Goal: Transaction & Acquisition: Obtain resource

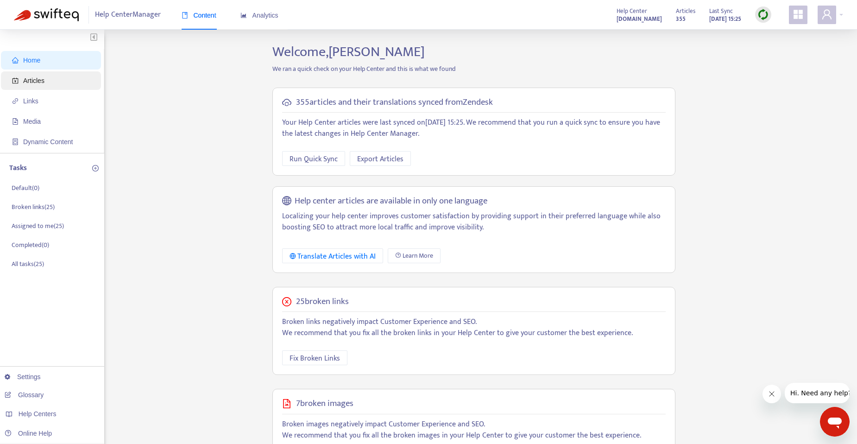
click at [61, 80] on span "Articles" at bounding box center [53, 80] width 82 height 19
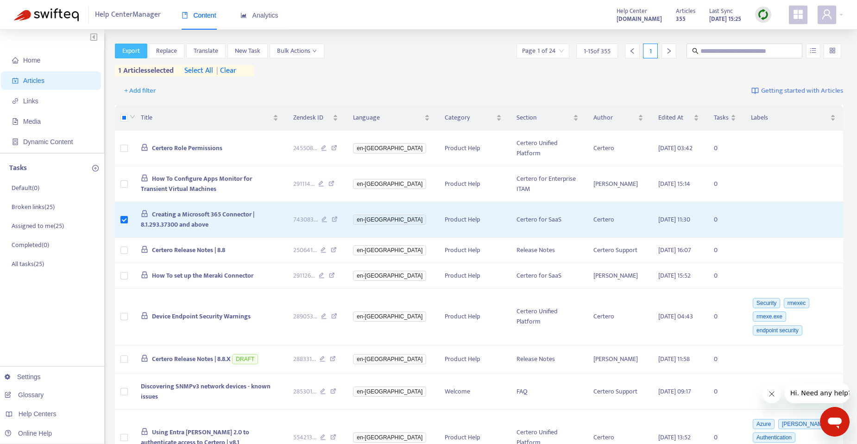
click at [135, 53] on span "Export" at bounding box center [131, 51] width 18 height 10
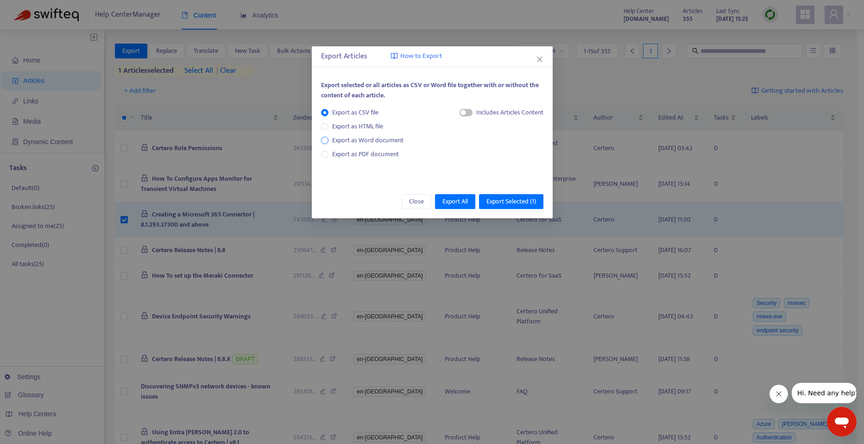
click at [369, 139] on span "Export as Word document" at bounding box center [368, 140] width 79 height 10
click at [463, 109] on div "Each article in a separate file" at bounding box center [496, 115] width 95 height 14
click at [461, 112] on div "Each article in a separate file" at bounding box center [496, 115] width 95 height 14
click at [460, 112] on span "button" at bounding box center [455, 112] width 13 height 7
click at [514, 200] on span "Export Selected ( 1 )" at bounding box center [512, 202] width 50 height 10
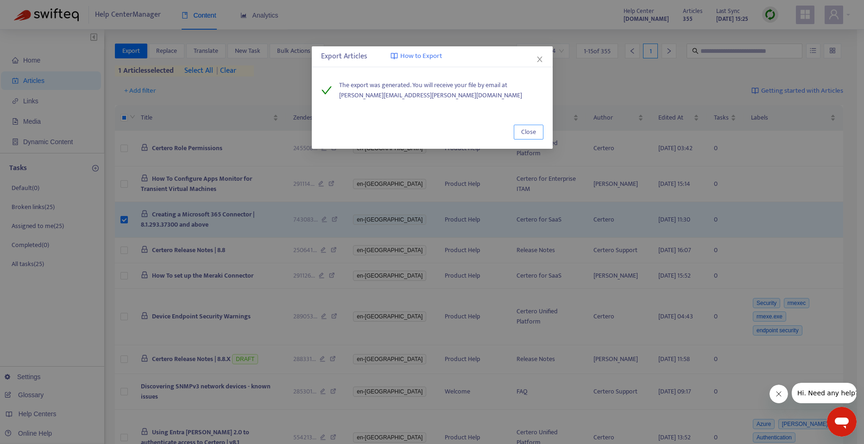
click at [534, 133] on span "Close" at bounding box center [528, 132] width 15 height 10
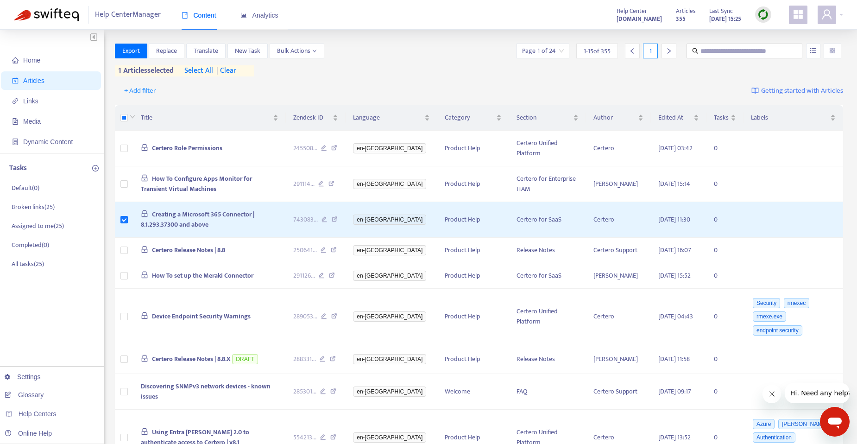
drag, startPoint x: 307, startPoint y: 203, endPoint x: 402, endPoint y: 69, distance: 164.2
click at [433, 69] on div "Export Replace Translate New Task Bulk Actions Page 1 of 24 1 - 15 of 355 1 1 a…" at bounding box center [479, 60] width 729 height 33
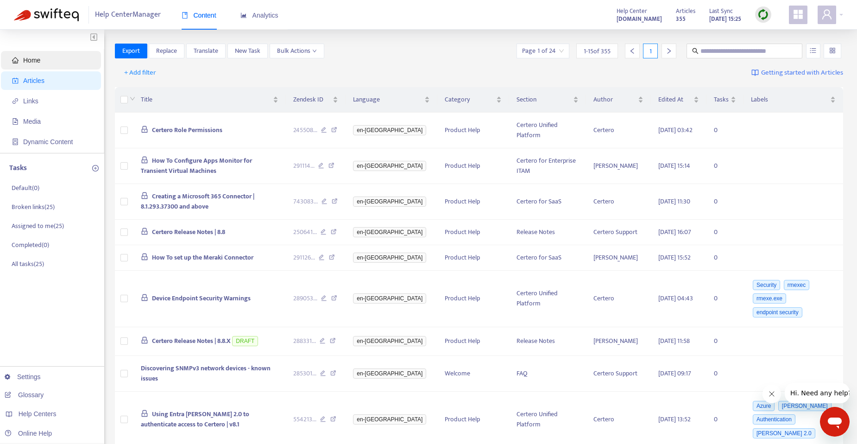
click at [32, 62] on span "Home" at bounding box center [31, 60] width 17 height 7
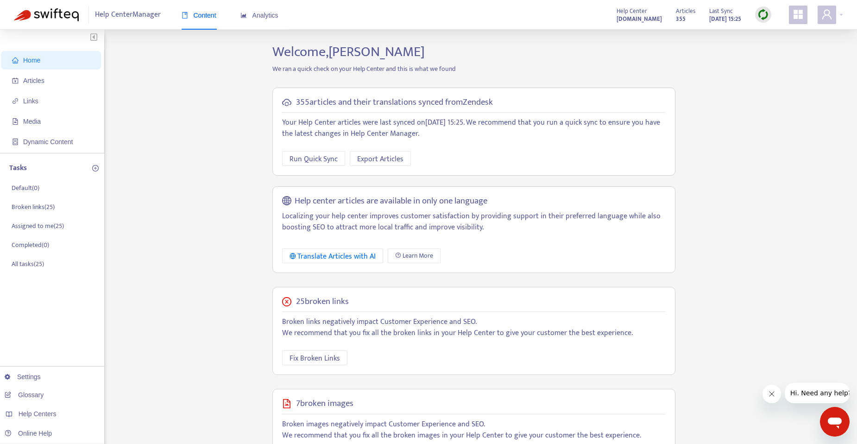
click at [760, 12] on img at bounding box center [764, 15] width 12 height 12
click at [711, 52] on div "Home Articles Links Media Dynamic Content Tasks Default ( 0 ) Broken links ( 25…" at bounding box center [429, 317] width 830 height 546
click at [54, 84] on span "Articles" at bounding box center [53, 80] width 82 height 19
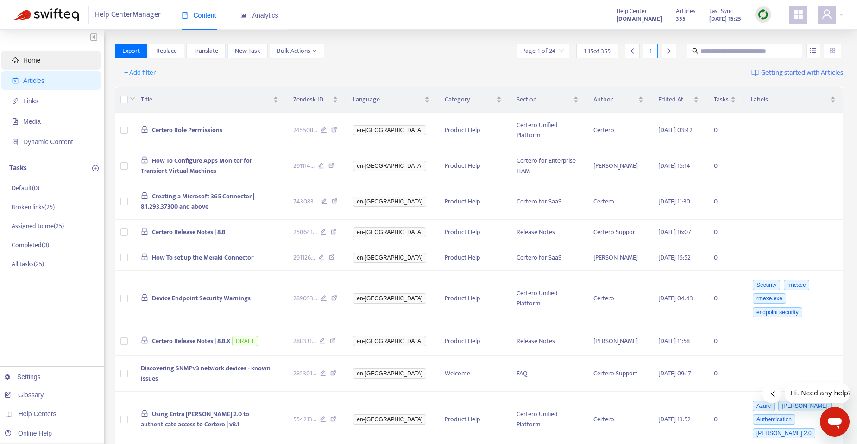
click at [32, 61] on span "Home" at bounding box center [31, 60] width 17 height 7
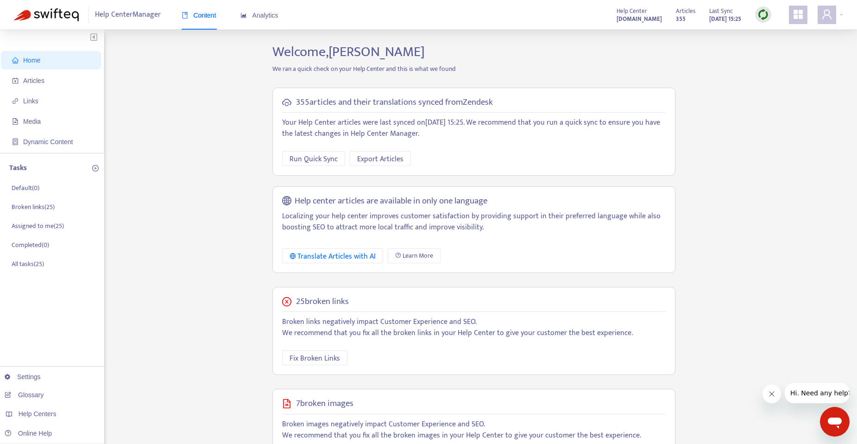
click at [768, 393] on icon "Close message from company" at bounding box center [771, 393] width 7 height 7
click at [840, 13] on div at bounding box center [830, 15] width 25 height 19
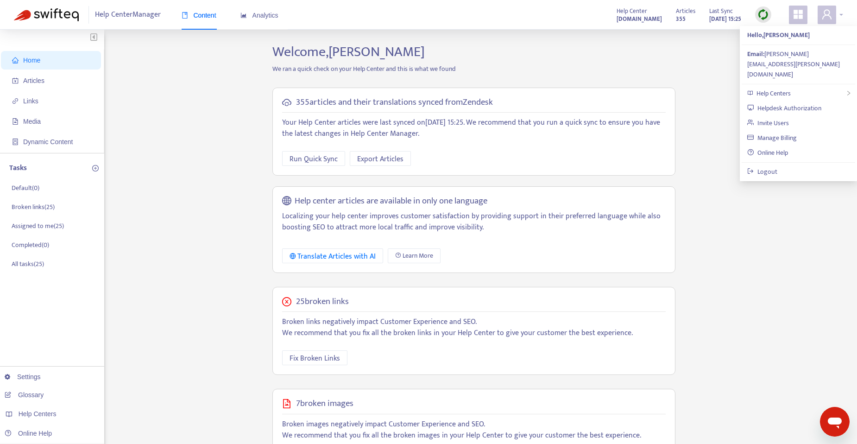
click at [842, 16] on div at bounding box center [830, 15] width 25 height 19
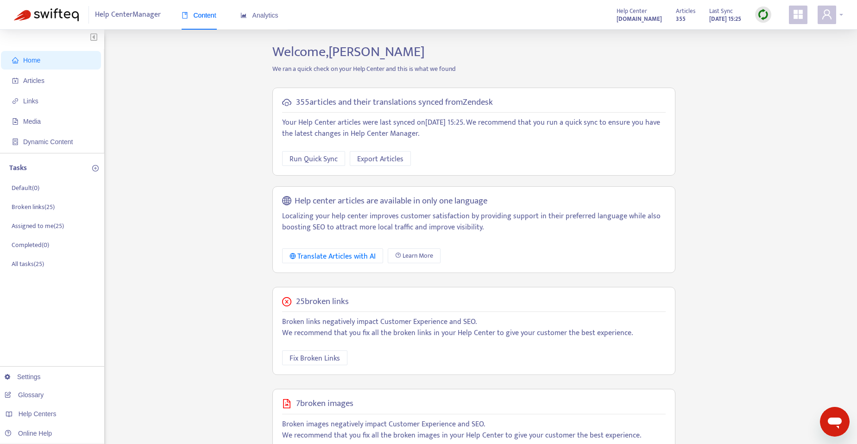
click at [842, 16] on div at bounding box center [830, 15] width 25 height 19
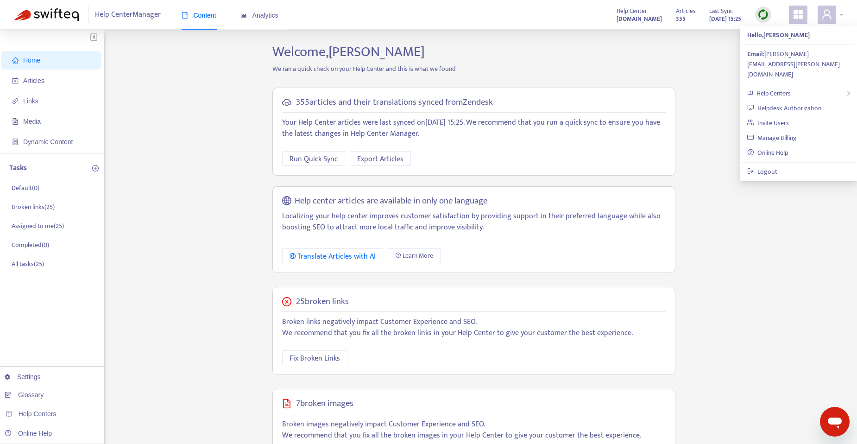
click at [842, 16] on div at bounding box center [830, 15] width 25 height 19
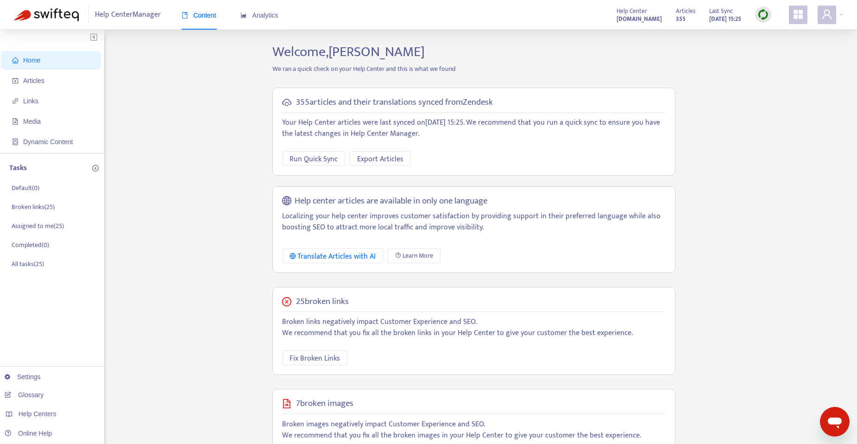
click at [763, 13] on img at bounding box center [764, 15] width 12 height 12
click at [701, 64] on div "Home Articles Links Media Dynamic Content Tasks Default ( 0 ) Broken links ( 25…" at bounding box center [429, 317] width 830 height 546
click at [796, 16] on icon "appstore" at bounding box center [798, 14] width 9 height 9
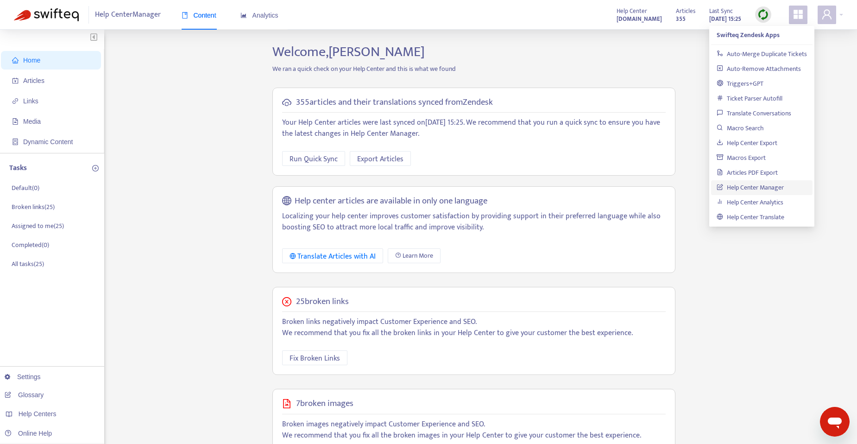
click at [678, 47] on h2 "Welcome, [PERSON_NAME]" at bounding box center [474, 52] width 417 height 17
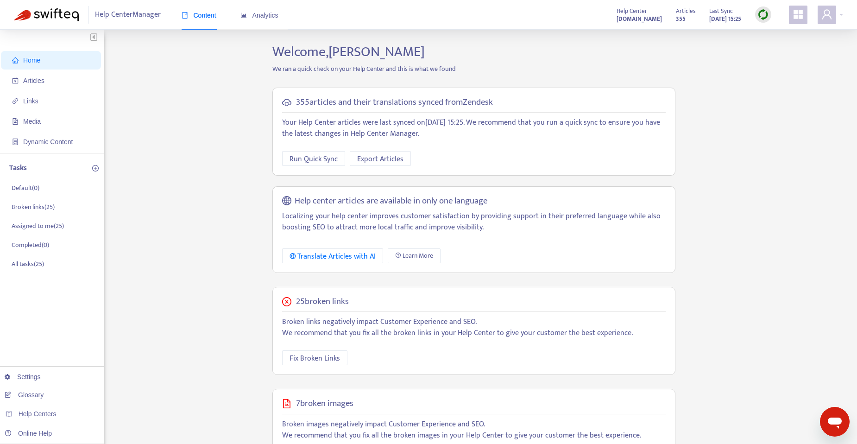
click at [29, 57] on span "Home" at bounding box center [31, 60] width 17 height 7
click at [65, 133] on span "Dynamic Content" at bounding box center [53, 142] width 82 height 19
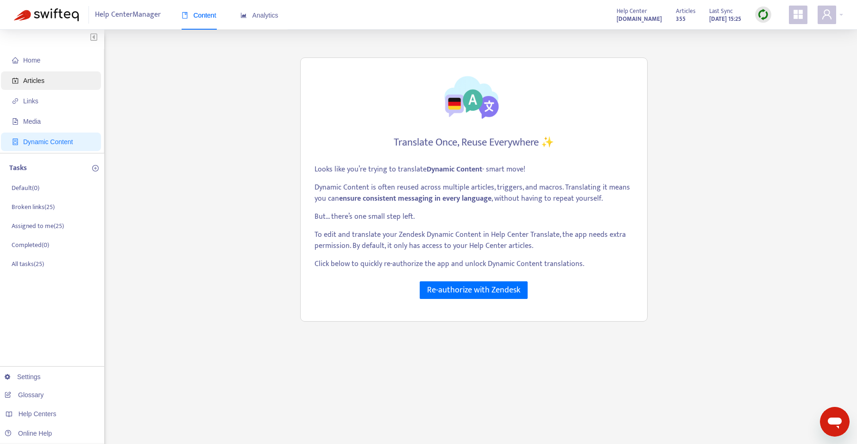
click at [32, 87] on span "Articles" at bounding box center [53, 80] width 82 height 19
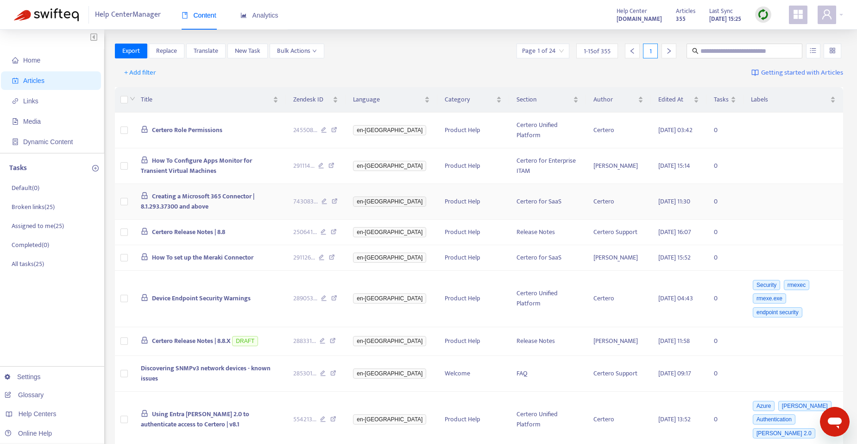
click at [202, 196] on span "Creating a Microsoft 365 Connector | 8.1.293.37300 and above" at bounding box center [198, 201] width 114 height 21
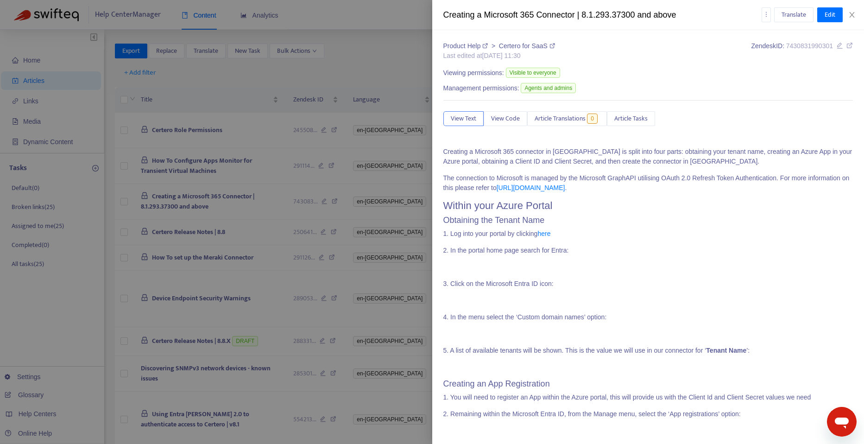
scroll to position [46, 0]
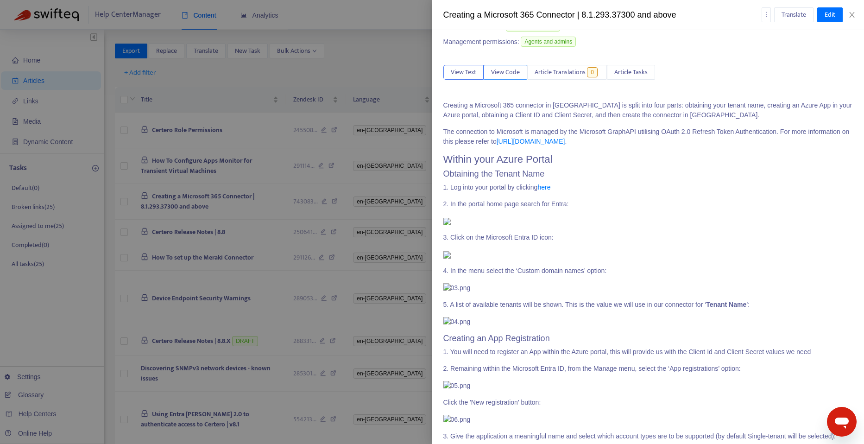
click at [511, 74] on span "View Code" at bounding box center [505, 72] width 29 height 10
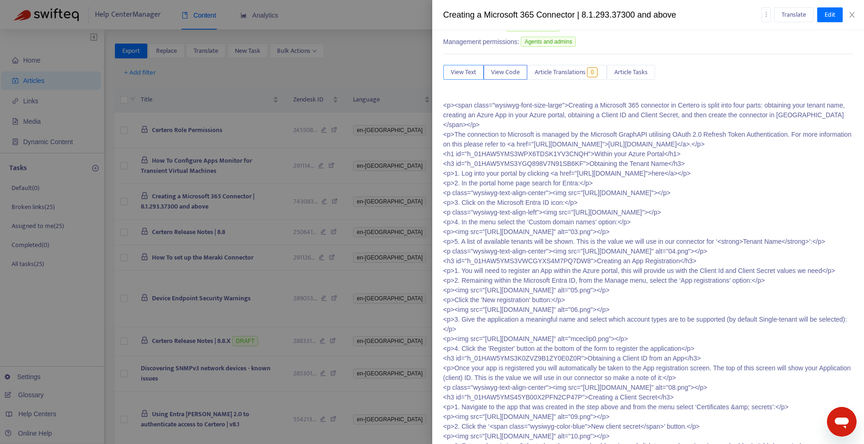
click at [468, 74] on span "View Text" at bounding box center [463, 72] width 25 height 10
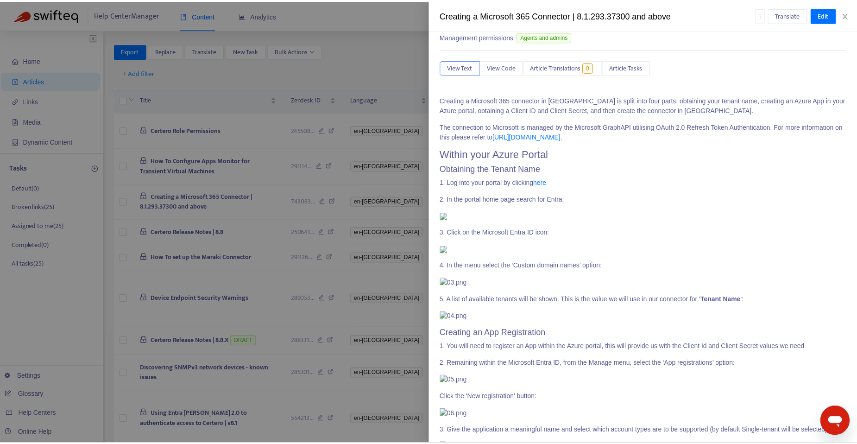
scroll to position [0, 0]
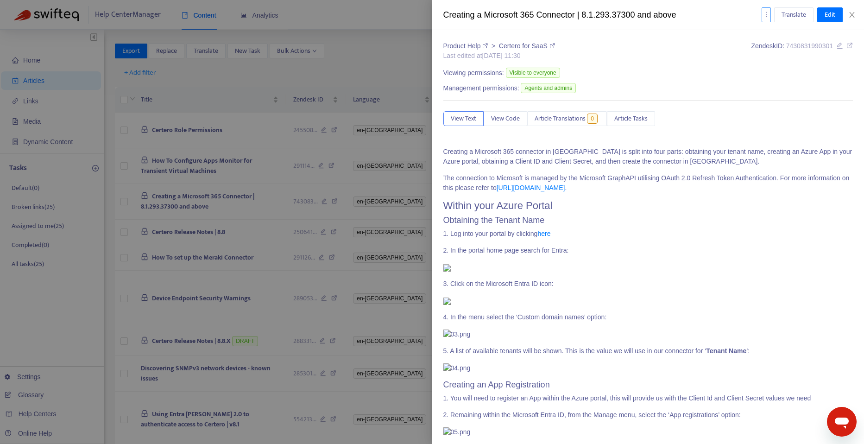
click at [763, 16] on icon "more" at bounding box center [766, 14] width 6 height 6
click at [728, 20] on div "Creating a Microsoft 365 Connector | 8.1.293.37300 and above" at bounding box center [603, 15] width 318 height 13
click at [767, 14] on icon "more" at bounding box center [766, 14] width 6 height 6
click at [770, 62] on span "Export" at bounding box center [778, 62] width 18 height 11
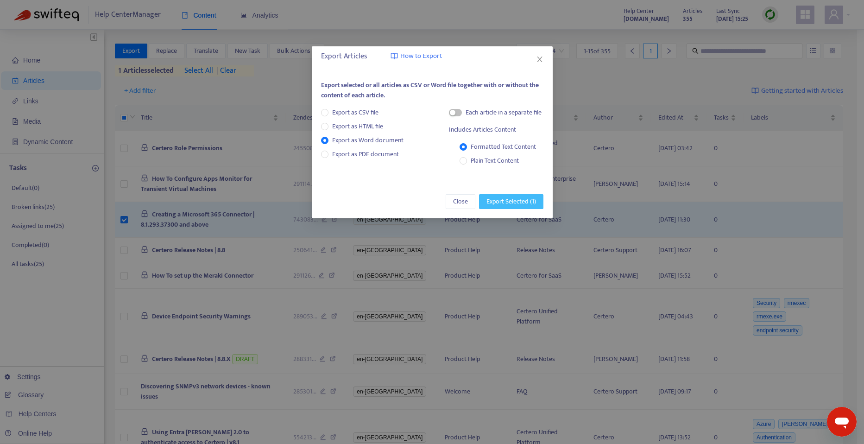
click at [516, 200] on span "Export Selected ( 1 )" at bounding box center [512, 202] width 50 height 10
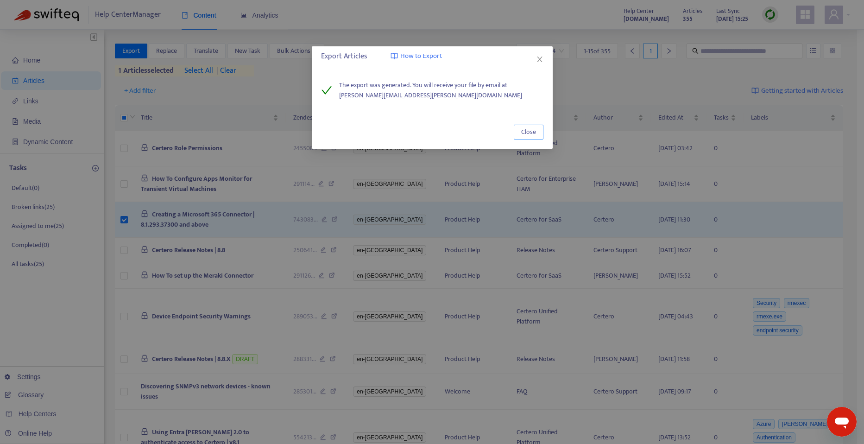
click at [539, 133] on button "Close" at bounding box center [529, 132] width 30 height 15
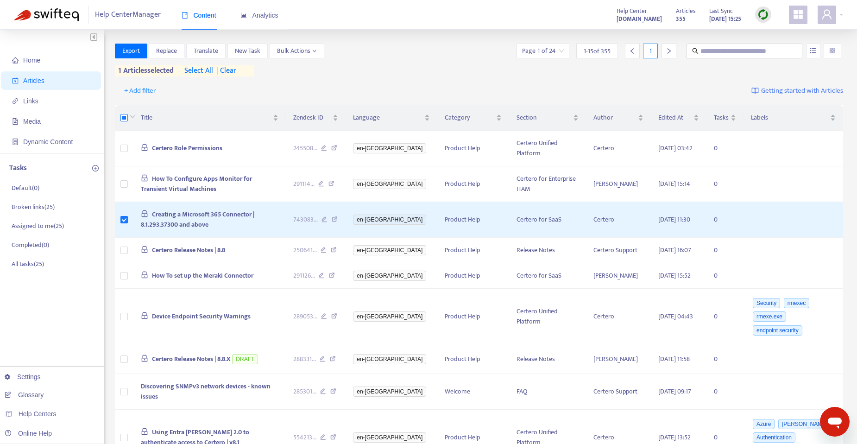
click at [121, 122] on label at bounding box center [124, 118] width 7 height 10
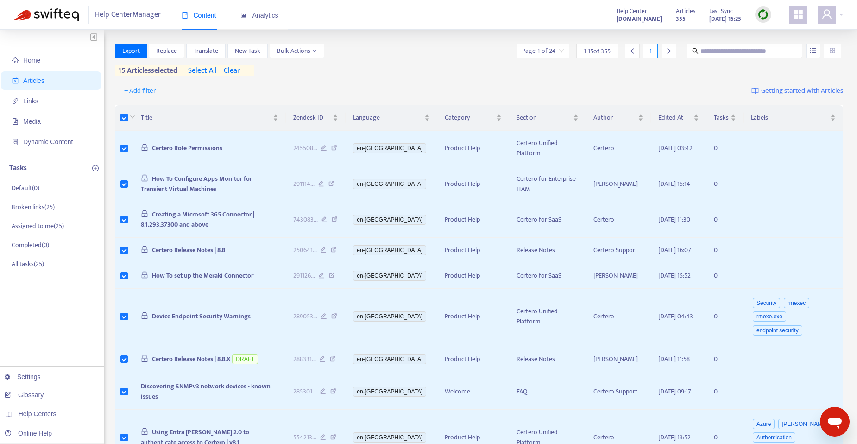
click at [236, 72] on span "| clear" at bounding box center [228, 70] width 23 height 11
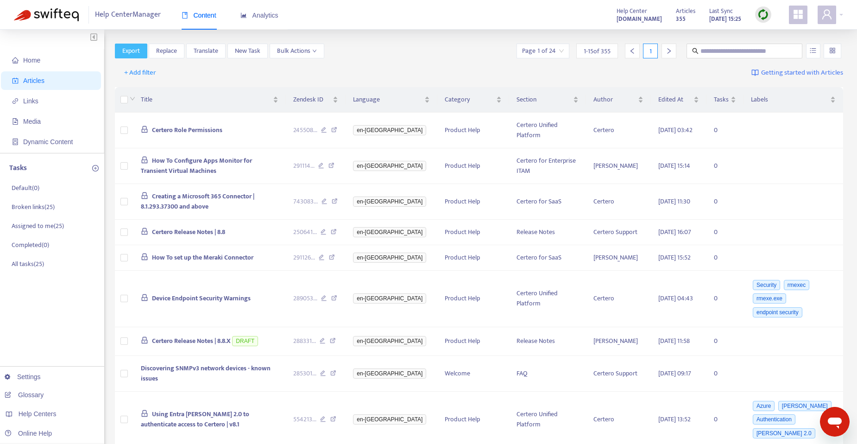
click at [136, 54] on span "Export" at bounding box center [131, 51] width 18 height 10
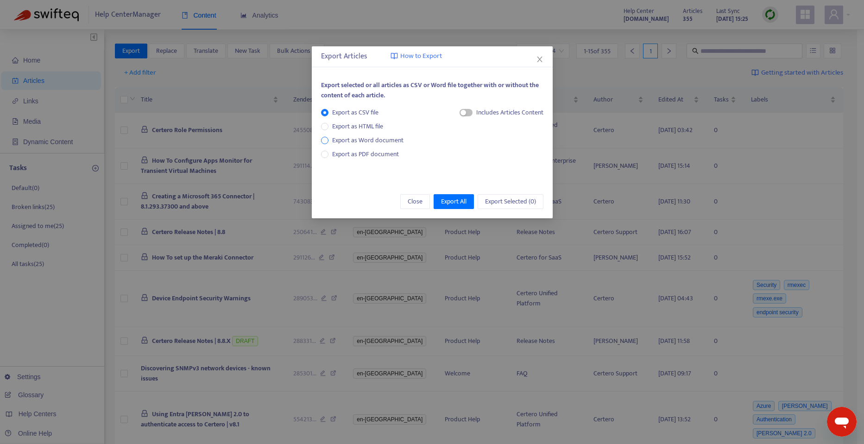
click at [352, 144] on span "Export as Word document" at bounding box center [368, 140] width 79 height 10
click at [460, 111] on span "button" at bounding box center [455, 112] width 13 height 7
click at [451, 199] on span "Export All" at bounding box center [453, 202] width 25 height 10
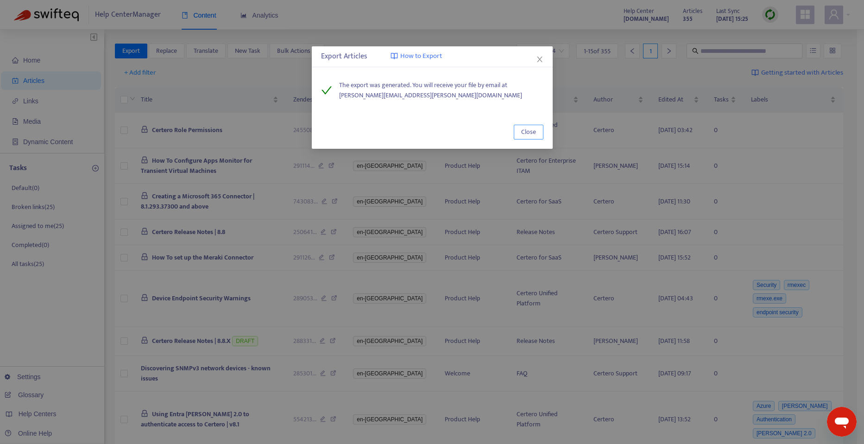
click at [530, 132] on span "Close" at bounding box center [528, 132] width 15 height 10
